Goal: Check status: Check status

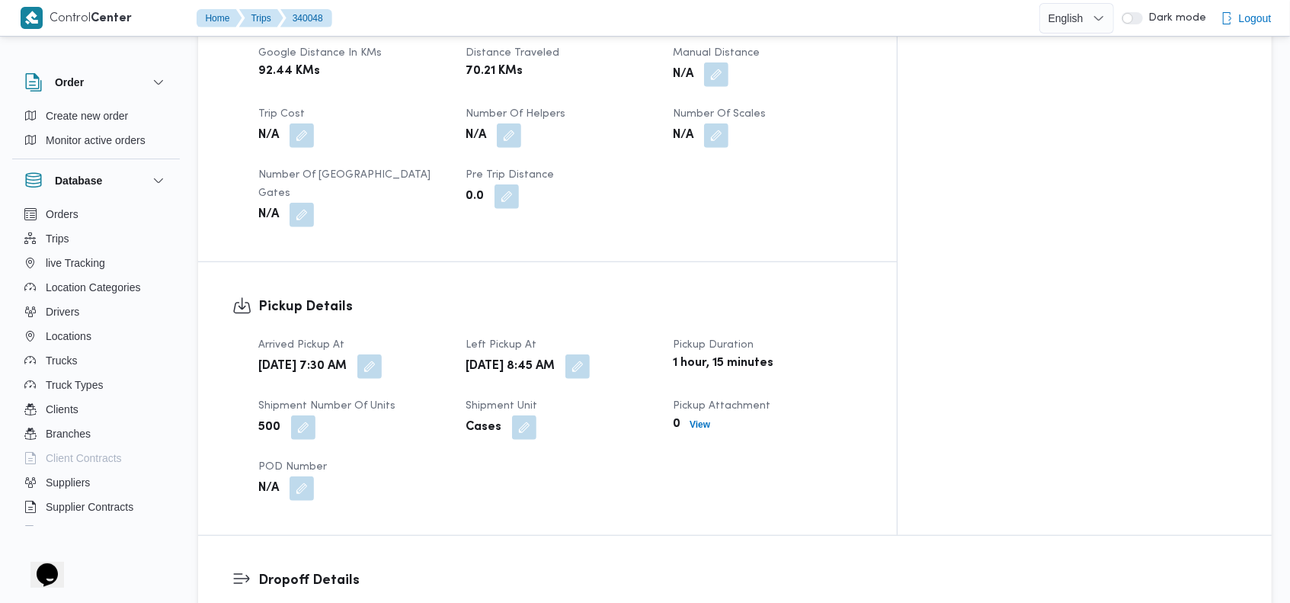
scroll to position [812, 0]
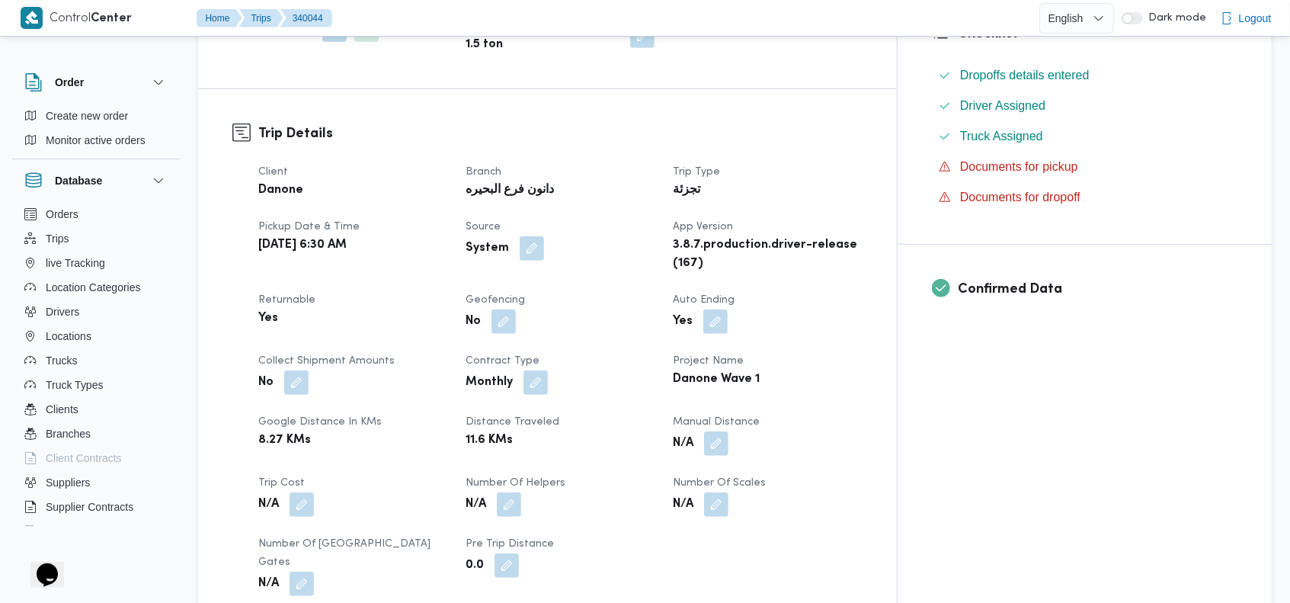
scroll to position [402, 0]
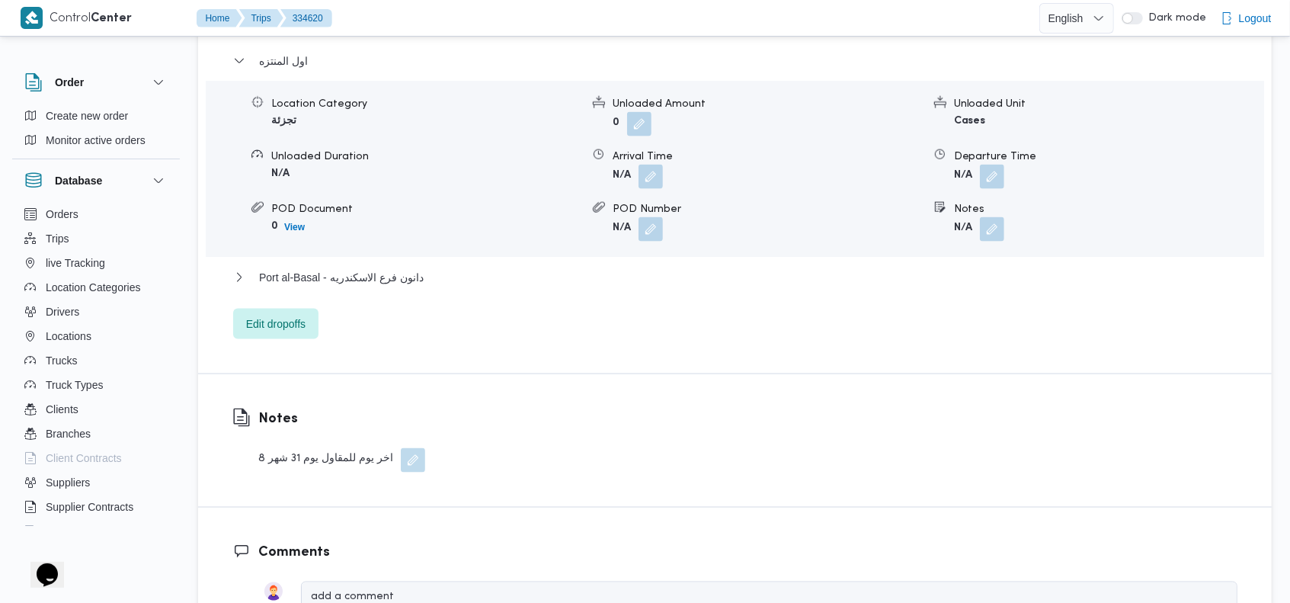
scroll to position [1374, 0]
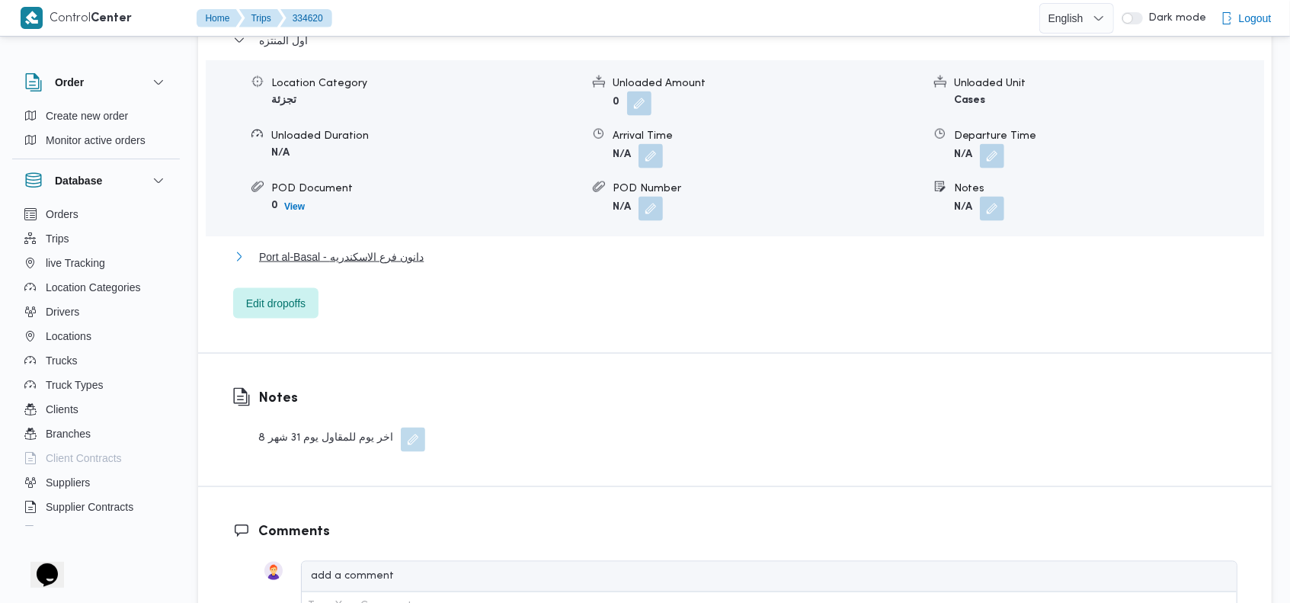
click at [393, 248] on span "Port al-Basal - دانون فرع الاسكندريه" at bounding box center [341, 257] width 165 height 18
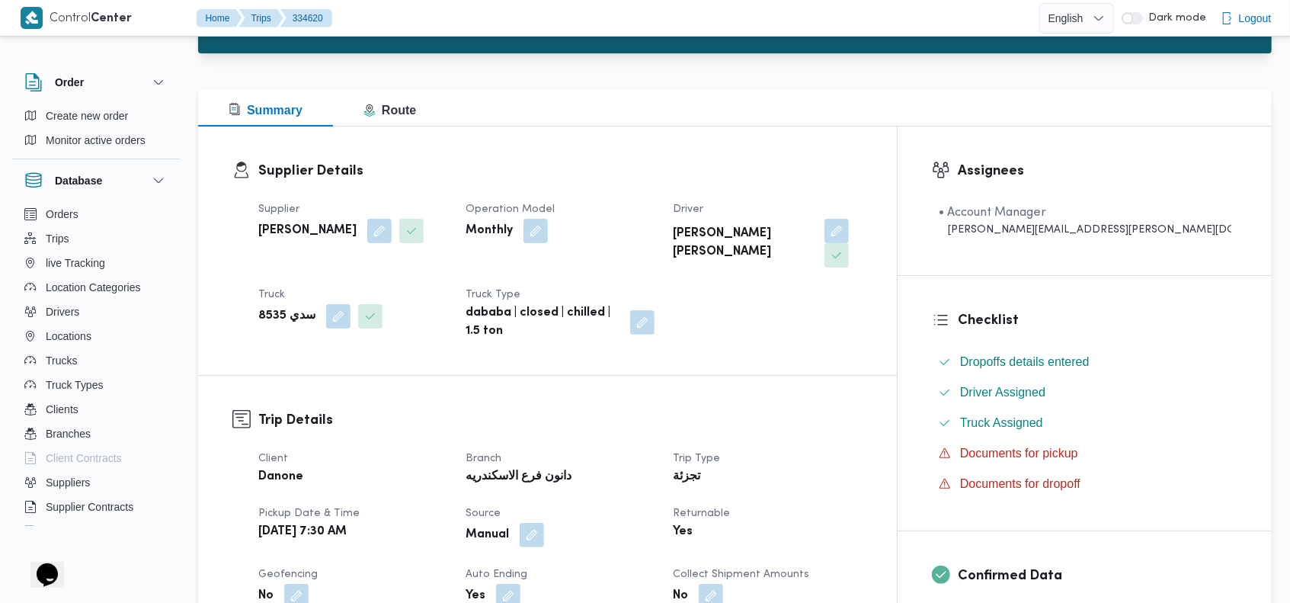
scroll to position [0, 0]
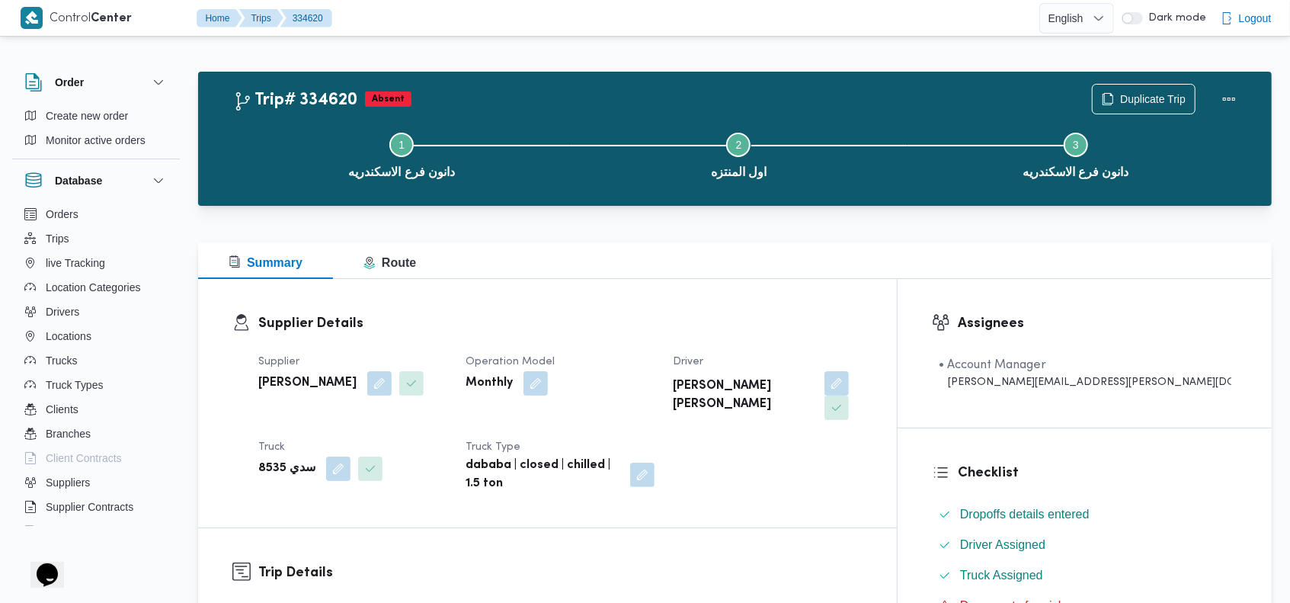
click at [656, 107] on div "Step 1 is incomplete 1 دانون فرع الاسكندريه Step 2 is incomplete 2 اول المنتزه …" at bounding box center [739, 154] width 1030 height 98
click at [997, 80] on div "Trip# 334620 Absent Duplicate Trip Step 1 is incomplete 1 دانون فرع الاسكندريه …" at bounding box center [735, 139] width 1074 height 134
